Goal: Find specific page/section: Find specific page/section

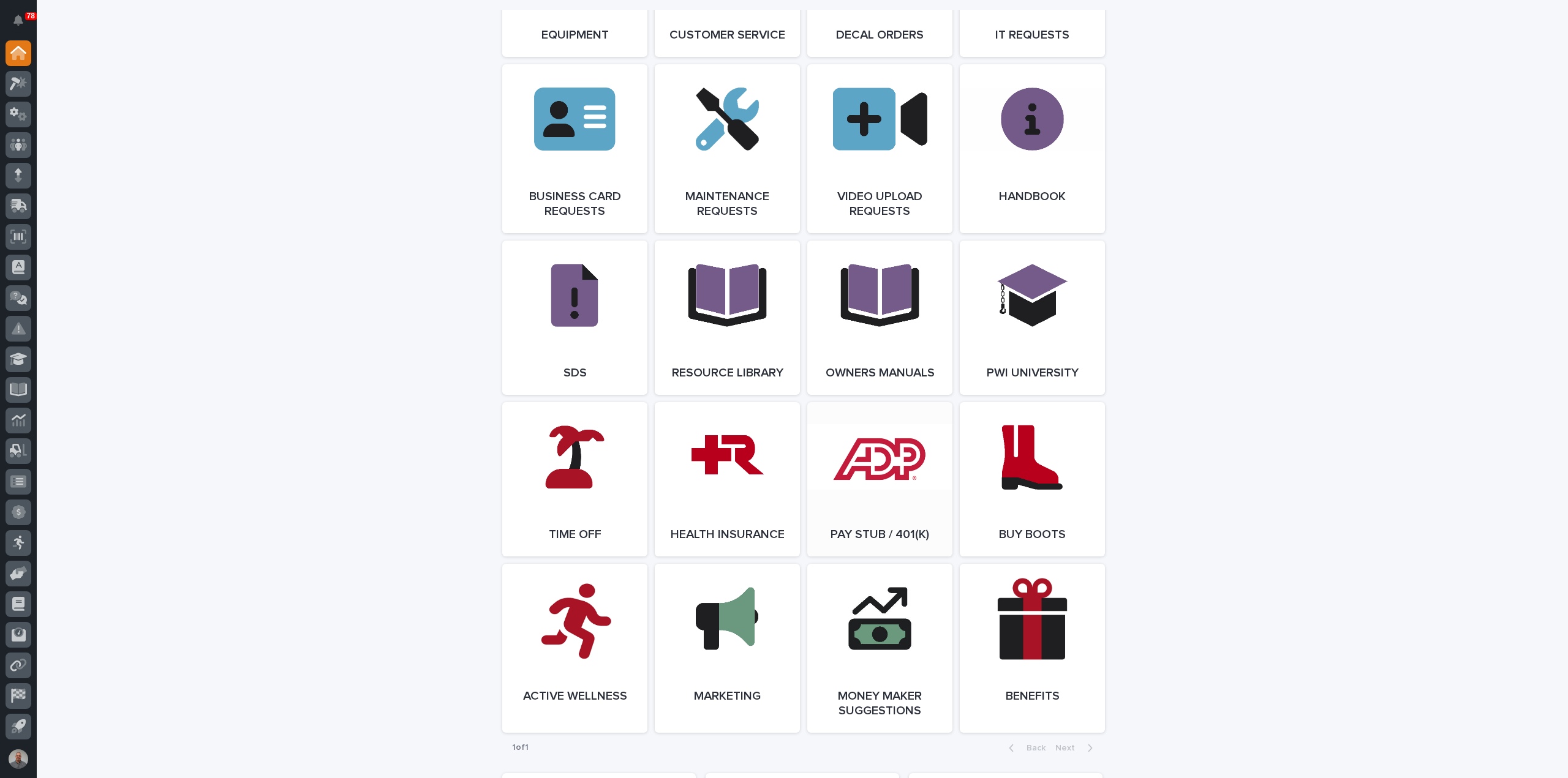
scroll to position [1865, 0]
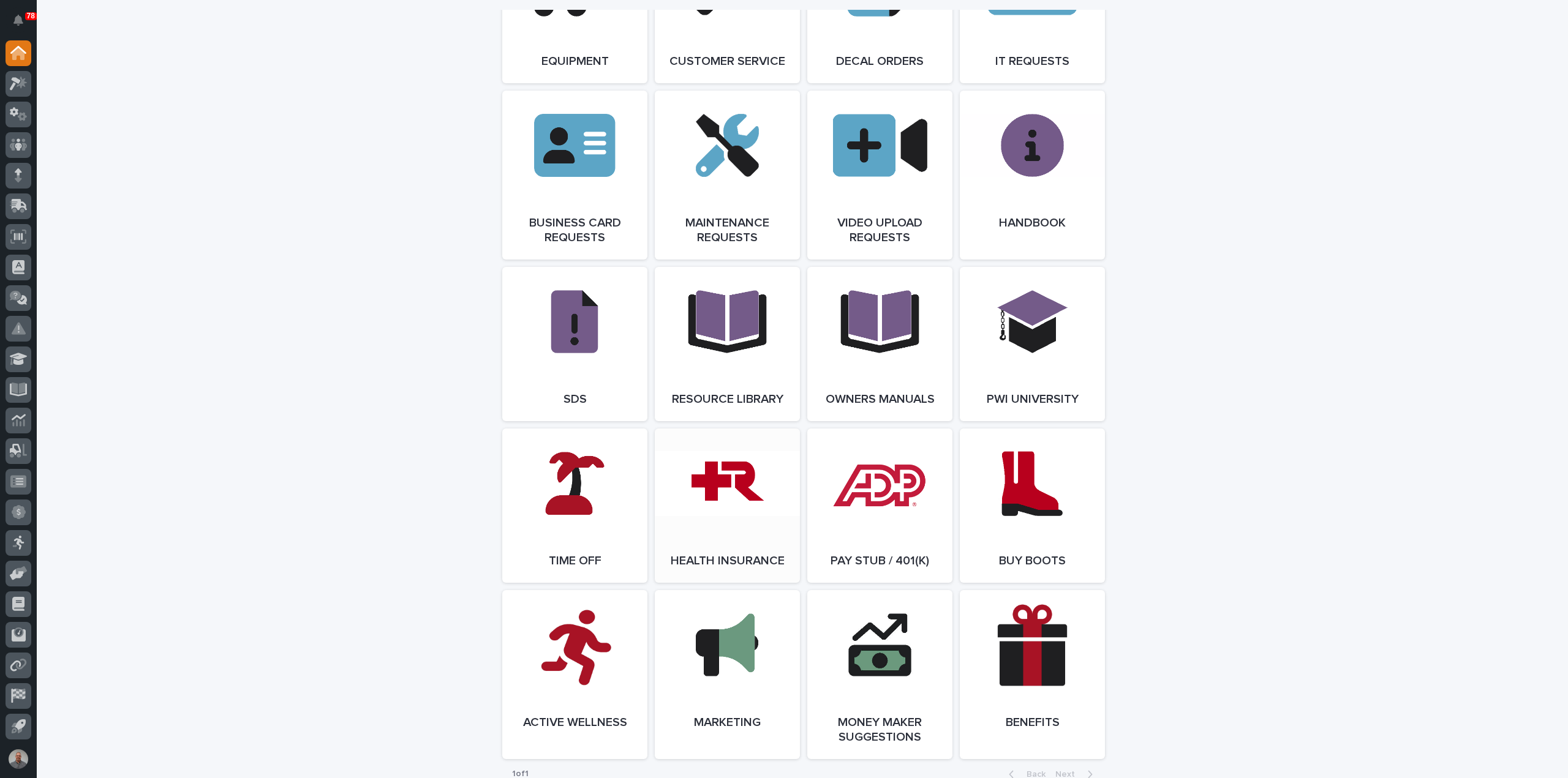
click at [707, 517] on link "Open Link" at bounding box center [727, 506] width 145 height 154
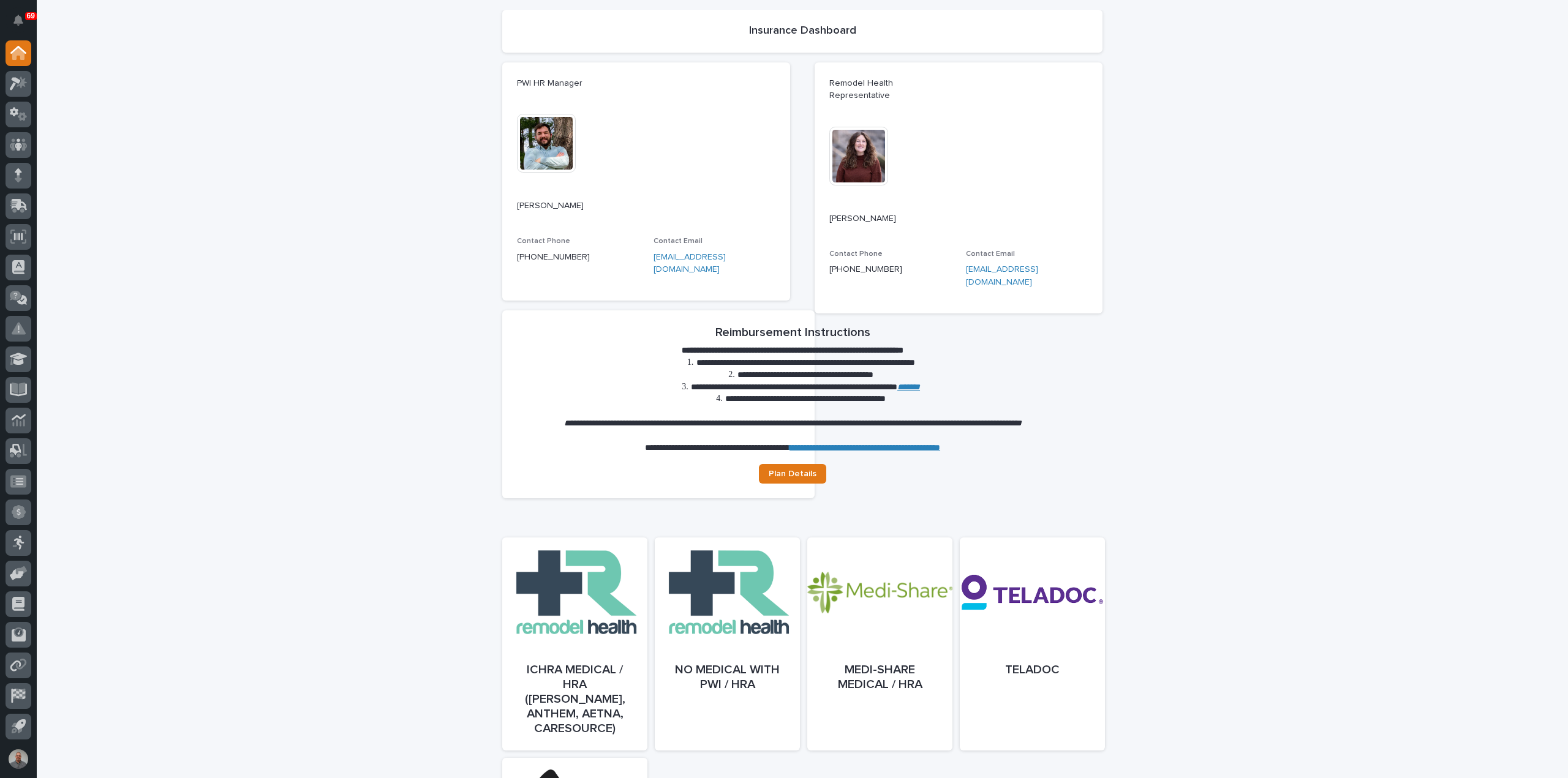
scroll to position [98, 0]
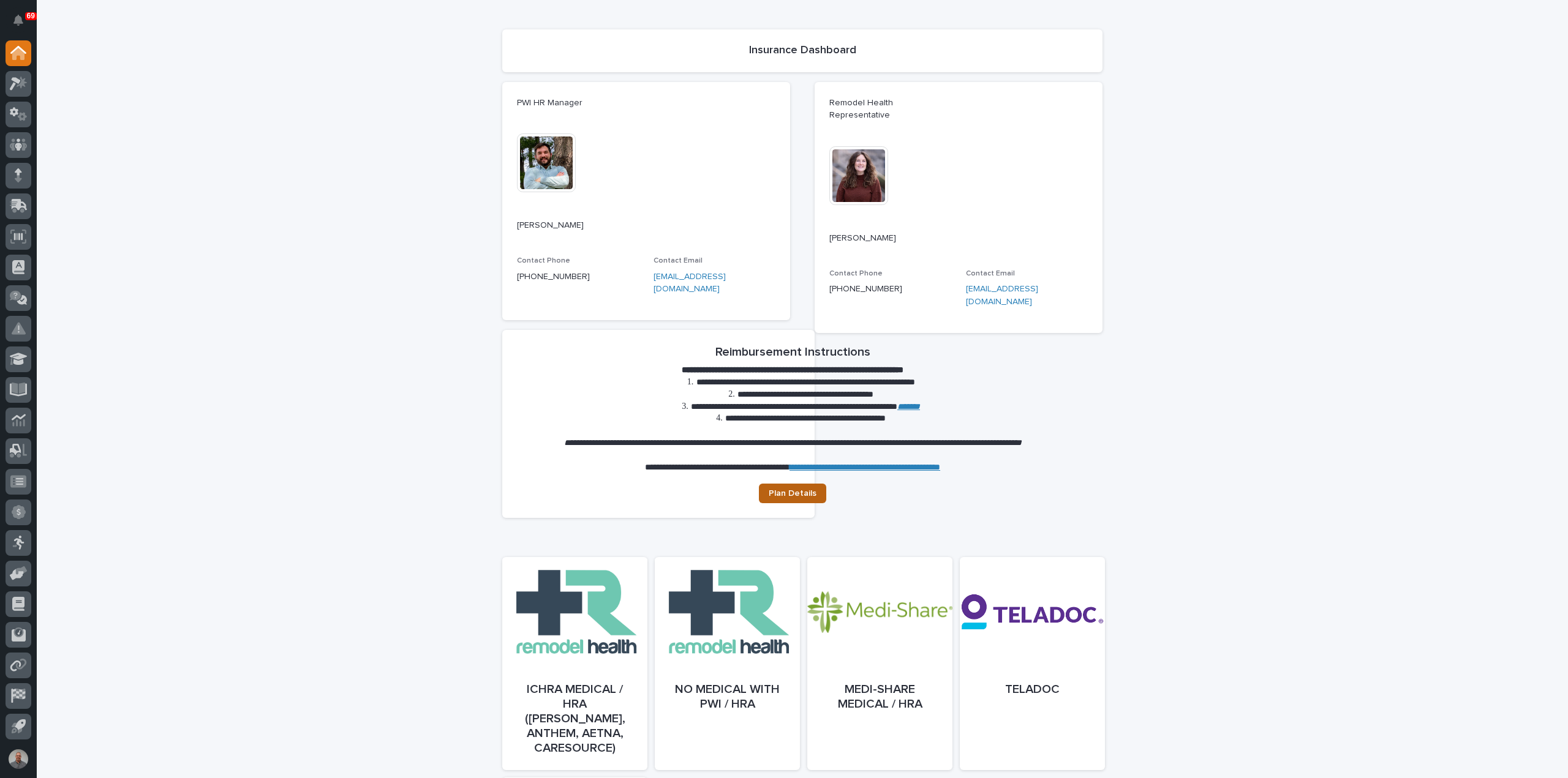
click at [809, 483] on link "Plan Details" at bounding box center [792, 493] width 67 height 20
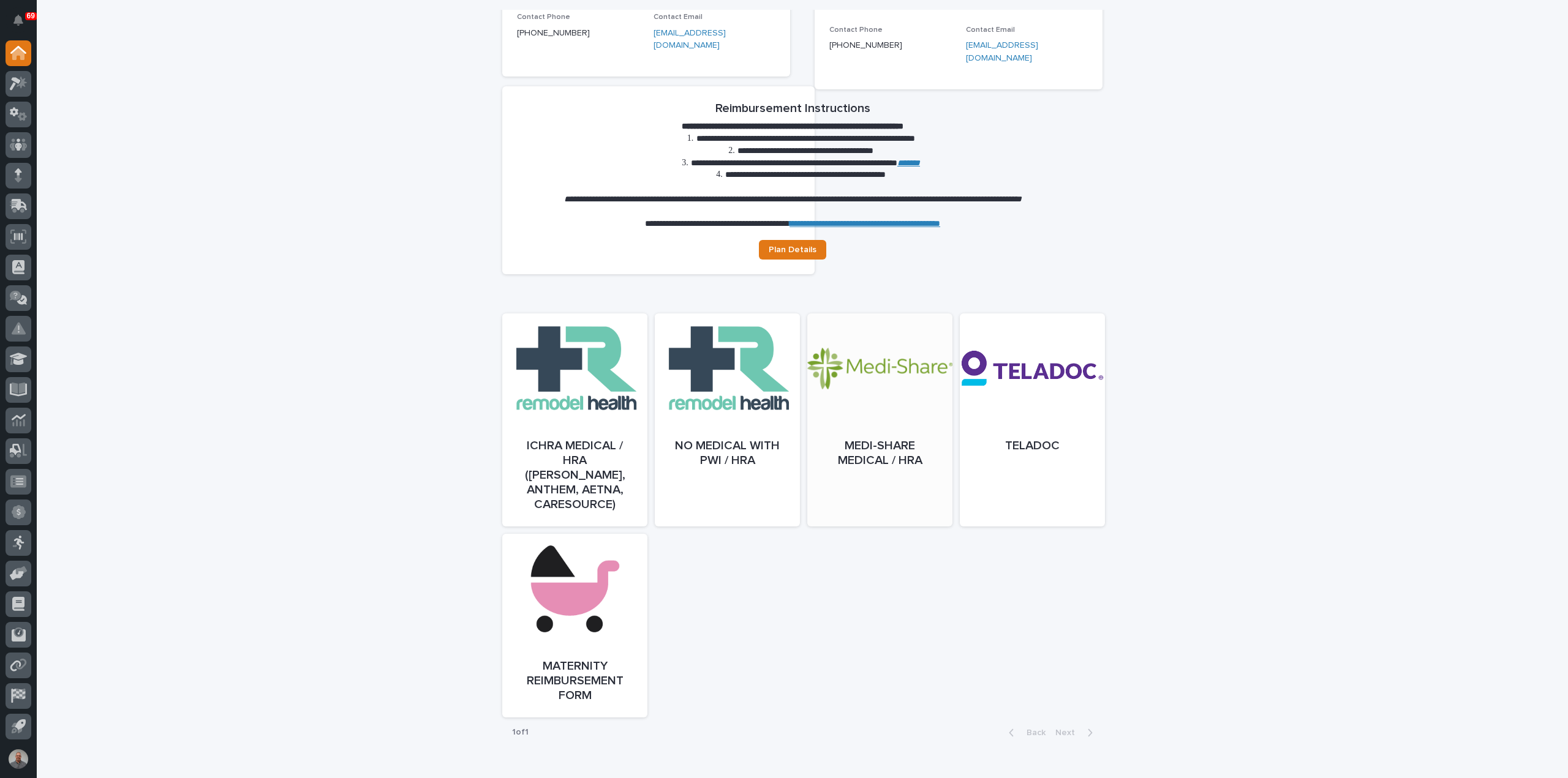
scroll to position [368, 0]
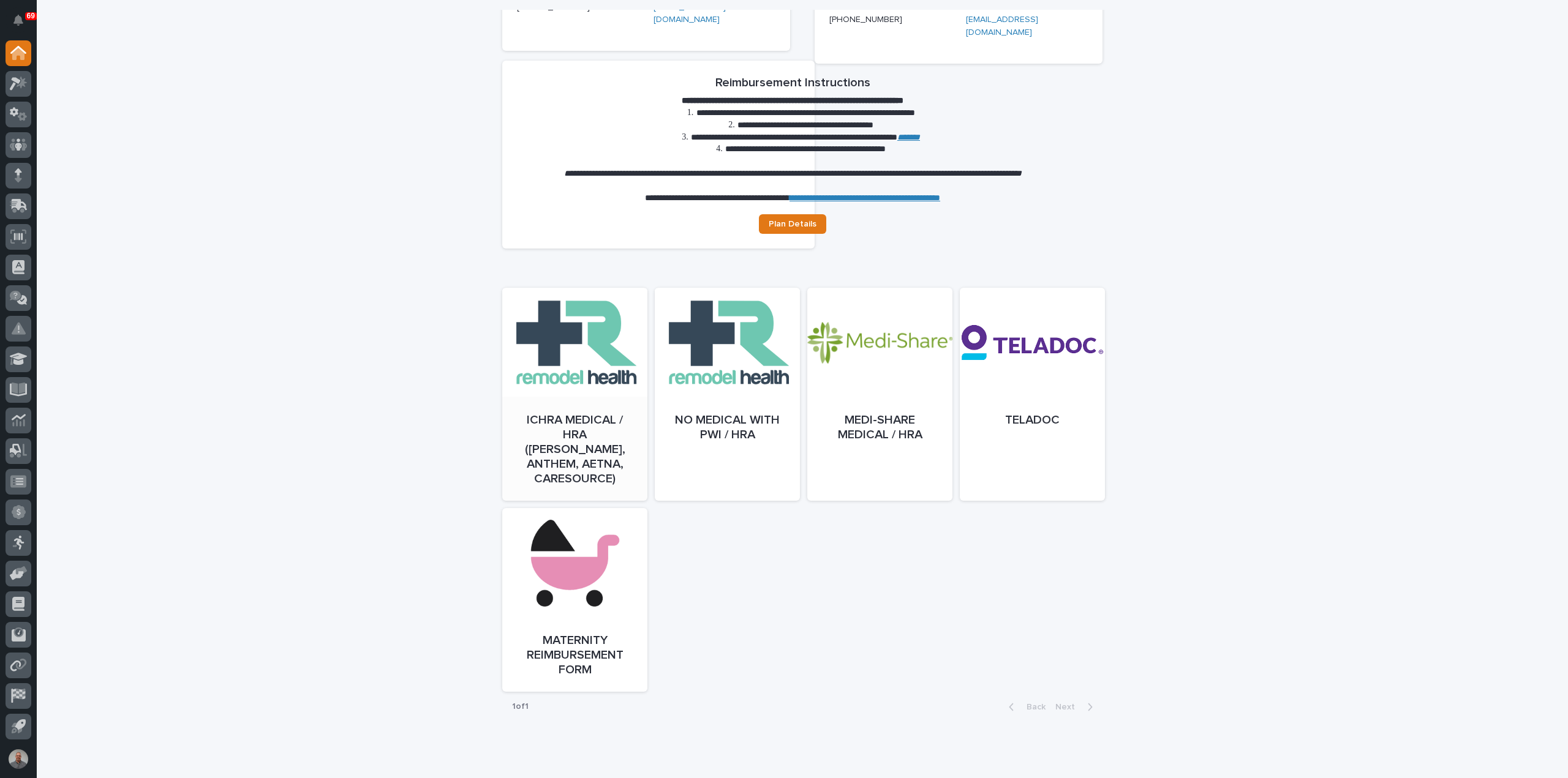
click at [567, 325] on link "Open" at bounding box center [574, 406] width 145 height 214
